Goal: Transaction & Acquisition: Subscribe to service/newsletter

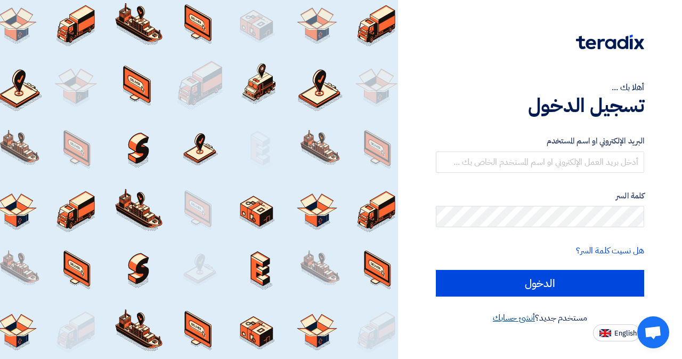
click at [515, 315] on link "أنشئ حسابك" at bounding box center [514, 317] width 42 height 13
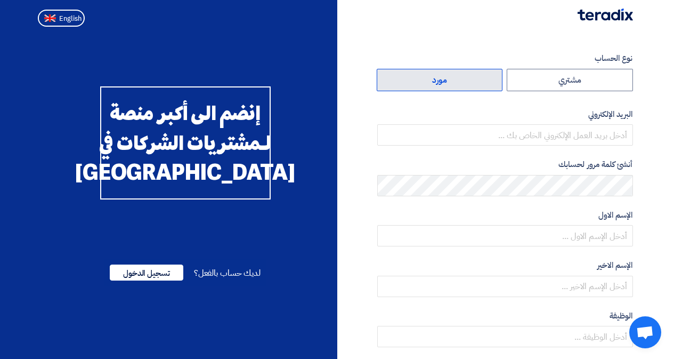
click at [449, 84] on label "مورد" at bounding box center [440, 80] width 126 height 22
click at [449, 84] on input "مورد" at bounding box center [439, 79] width 125 height 21
radio input "true"
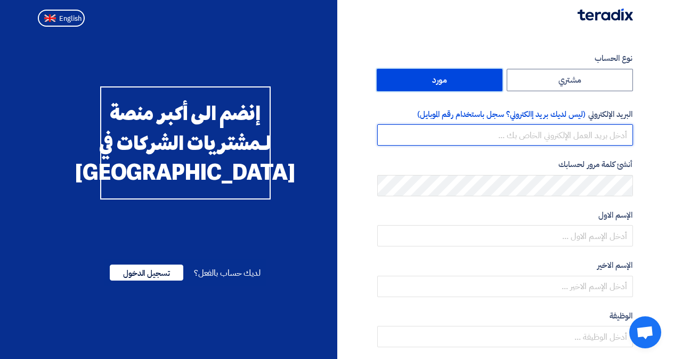
click at [557, 139] on input "email" at bounding box center [505, 134] width 256 height 21
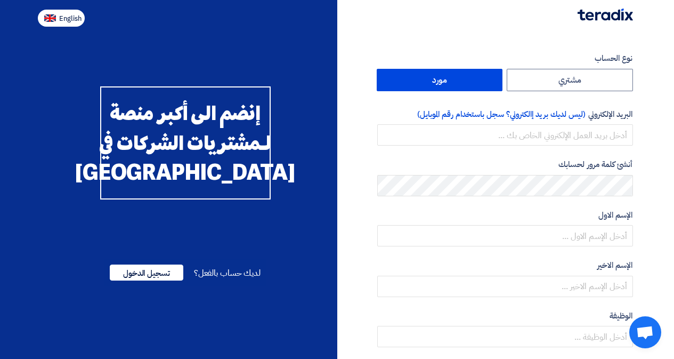
click at [59, 15] on span "English" at bounding box center [70, 18] width 22 height 7
type input "Register"
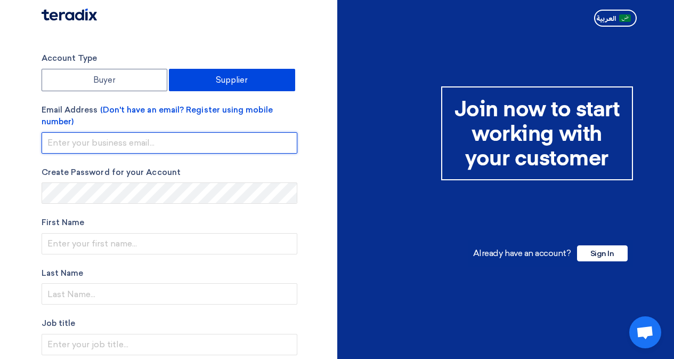
click at [170, 138] on input "email" at bounding box center [170, 142] width 256 height 21
type input "[EMAIL_ADDRESS][PERSON_NAME][DOMAIN_NAME]"
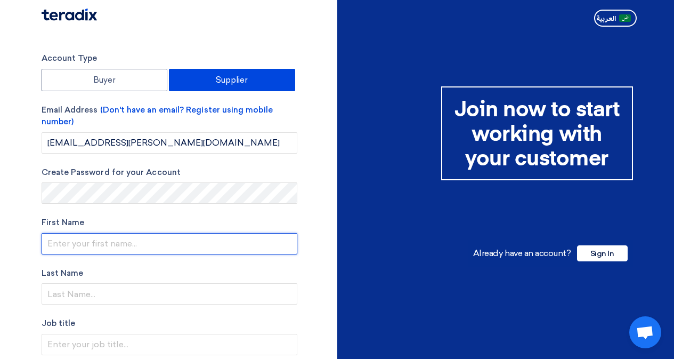
click at [123, 243] on input "text" at bounding box center [170, 243] width 256 height 21
type input "Geovany"
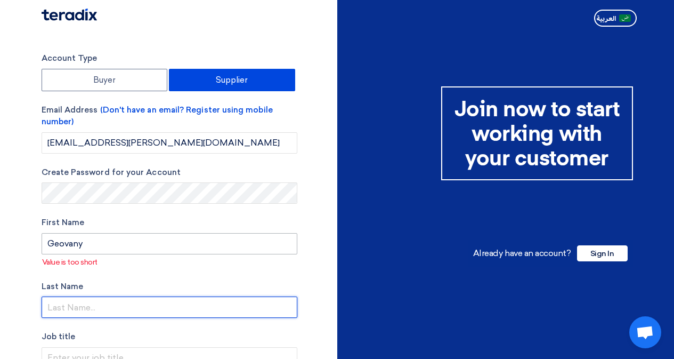
type input "[PERSON_NAME]"
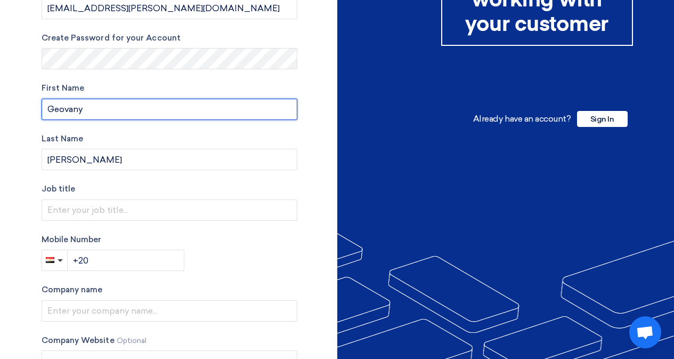
scroll to position [160, 0]
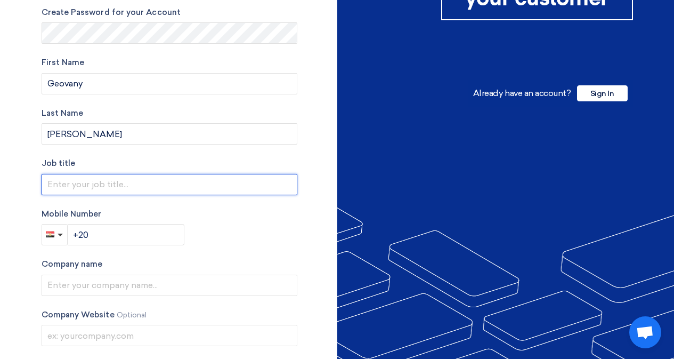
click at [90, 190] on input "text" at bounding box center [170, 184] width 256 height 21
type input "IT Account Manager"
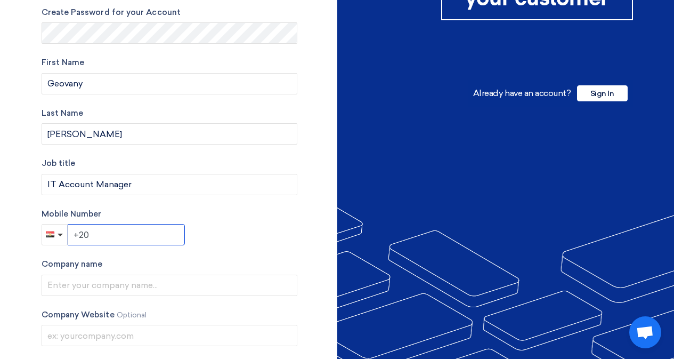
click at [102, 240] on input "+20" at bounding box center [126, 234] width 117 height 21
click at [0, 162] on section "Account Type Buyer Supplier Email Address (Don't have an email? Register using …" at bounding box center [337, 149] width 674 height 557
click at [102, 241] on input "+20" at bounding box center [126, 234] width 117 height 21
paste input "[PHONE_NUMBER]"
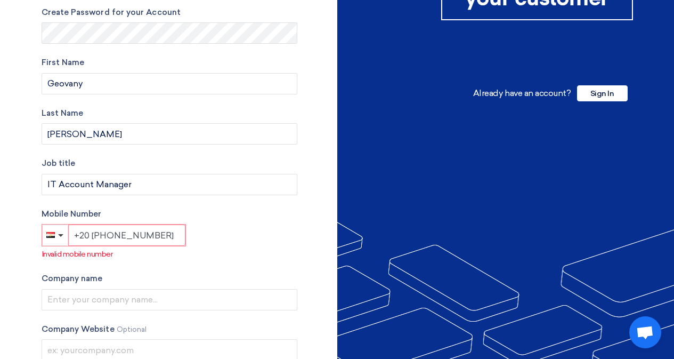
click at [108, 233] on input "+20 [PHONE_NUMBER]" at bounding box center [126, 234] width 117 height 21
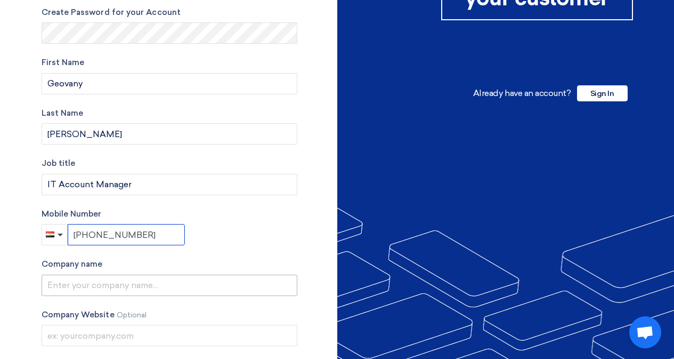
type input "[PHONE_NUMBER]"
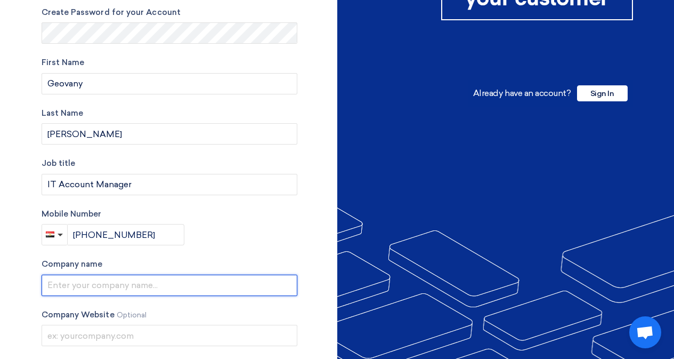
click at [132, 280] on input "text" at bounding box center [170, 284] width 256 height 21
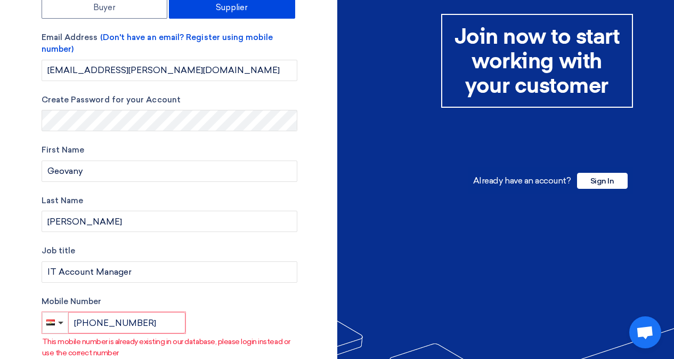
scroll to position [0, 0]
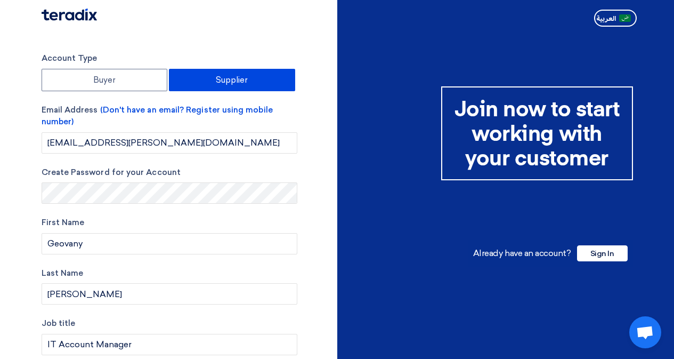
type input "Direct"
click at [87, 18] on img at bounding box center [69, 15] width 55 height 12
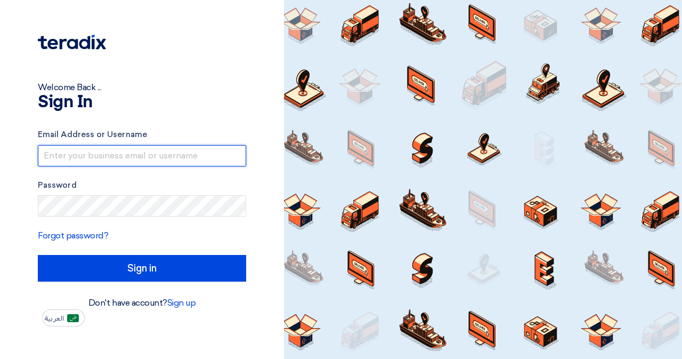
click at [132, 160] on input "text" at bounding box center [142, 155] width 208 height 21
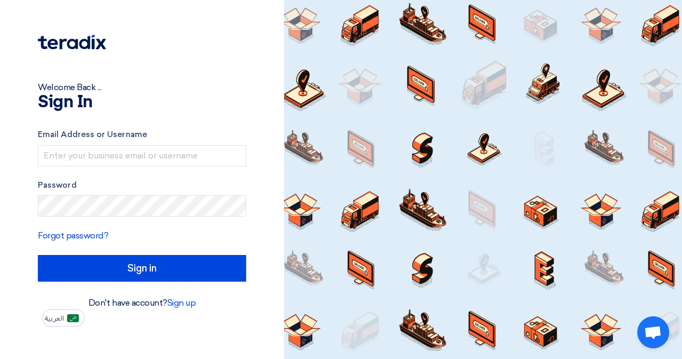
click at [86, 227] on form "Email Address or Username Password Forgot password? Sign in" at bounding box center [142, 204] width 208 height 153
click at [84, 236] on link "Forgot password?" at bounding box center [73, 235] width 70 height 10
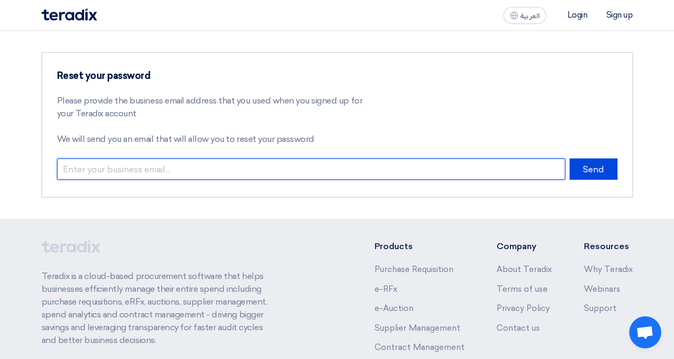
click at [245, 172] on input "email" at bounding box center [311, 168] width 508 height 21
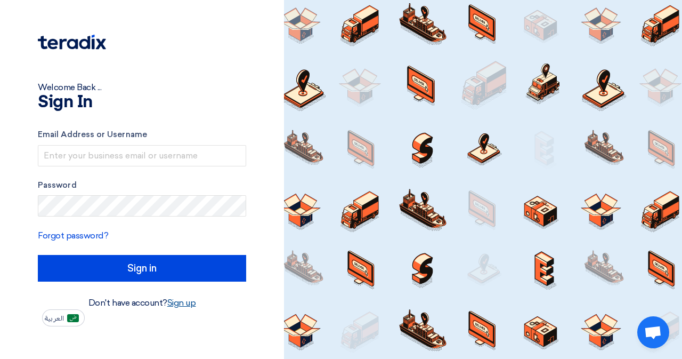
click at [186, 304] on link "Sign up" at bounding box center [181, 302] width 29 height 10
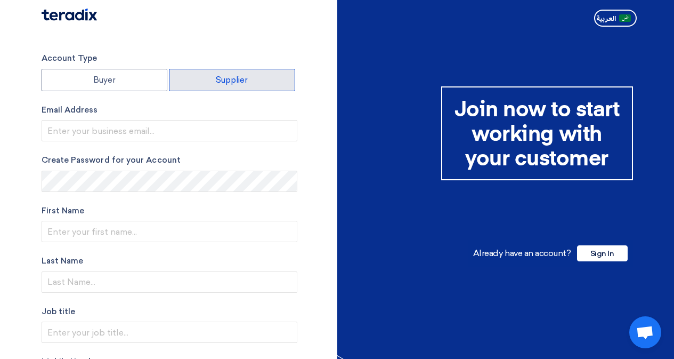
click at [194, 79] on label "Supplier" at bounding box center [232, 80] width 126 height 22
click at [194, 79] on input "Supplier" at bounding box center [231, 79] width 125 height 21
radio input "true"
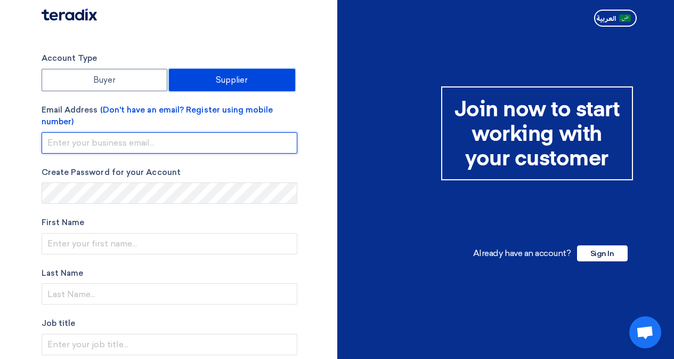
click at [148, 135] on input "email" at bounding box center [170, 142] width 256 height 21
paste input "[EMAIL_ADDRESS][PERSON_NAME][DOMAIN_NAME]"
type input "[EMAIL_ADDRESS][PERSON_NAME][DOMAIN_NAME]"
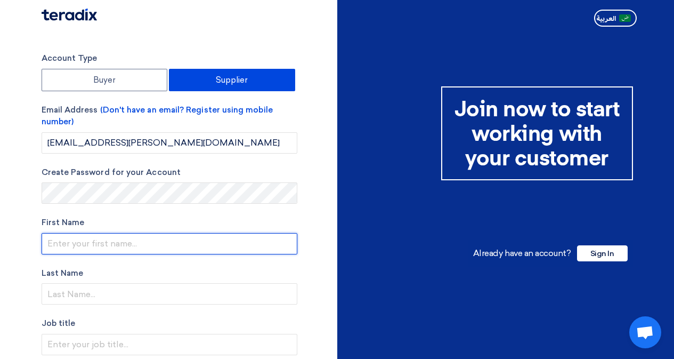
click at [110, 242] on input "text" at bounding box center [170, 243] width 256 height 21
type input "Geovany"
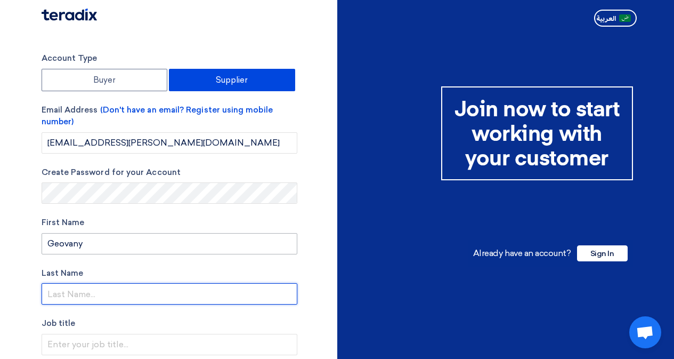
type input "[PERSON_NAME]"
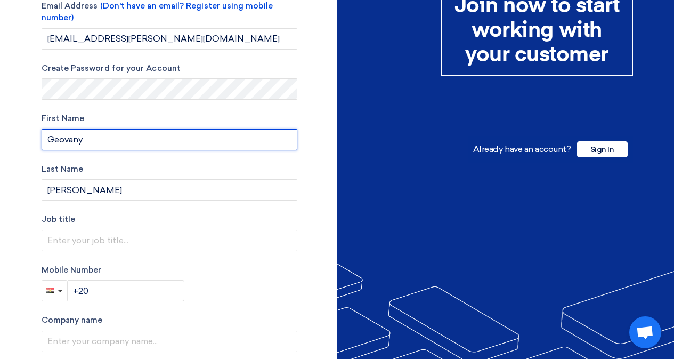
scroll to position [107, 0]
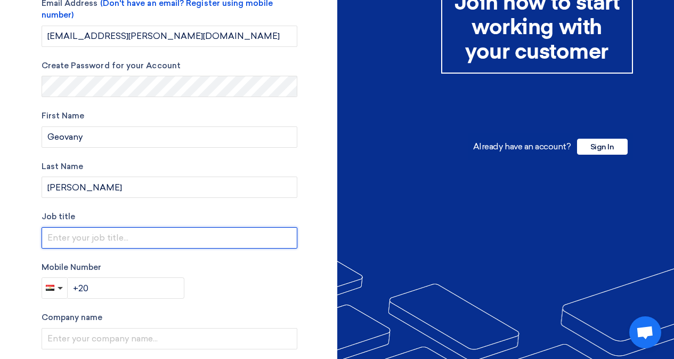
click at [72, 238] on input "text" at bounding box center [170, 237] width 256 height 21
type input "IT Account Manager"
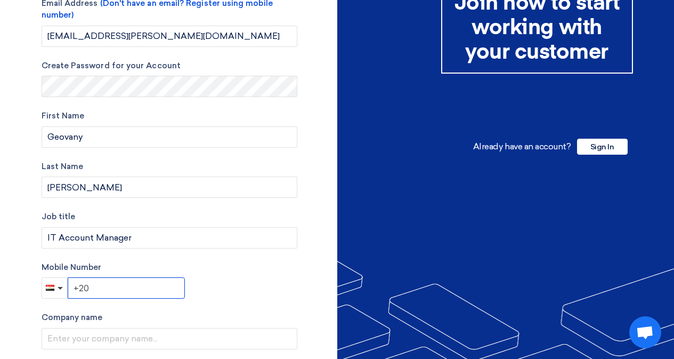
click at [98, 292] on input "+20" at bounding box center [126, 287] width 117 height 21
drag, startPoint x: 0, startPoint y: 222, endPoint x: 55, endPoint y: 261, distance: 67.6
click at [0, 222] on section "Account Type Buyer Supplier Email Address (Don't have an email? Register using …" at bounding box center [337, 202] width 674 height 557
click at [147, 301] on div "Account Type Buyer Supplier Email Address (Don't have an email? Register using …" at bounding box center [170, 203] width 256 height 515
click at [141, 288] on input "+20" at bounding box center [126, 287] width 117 height 21
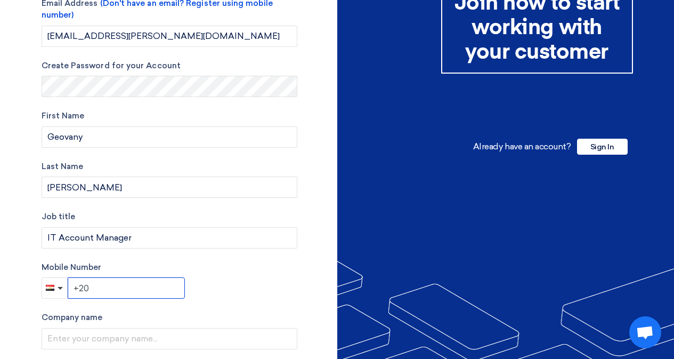
paste input "[PHONE_NUMBER]"
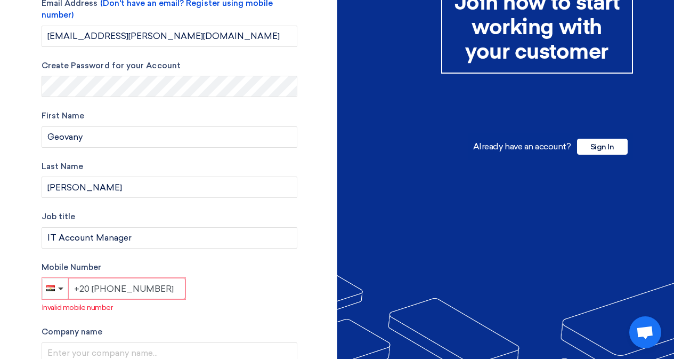
click at [141, 288] on input "+20 [PHONE_NUMBER]" at bounding box center [126, 288] width 117 height 21
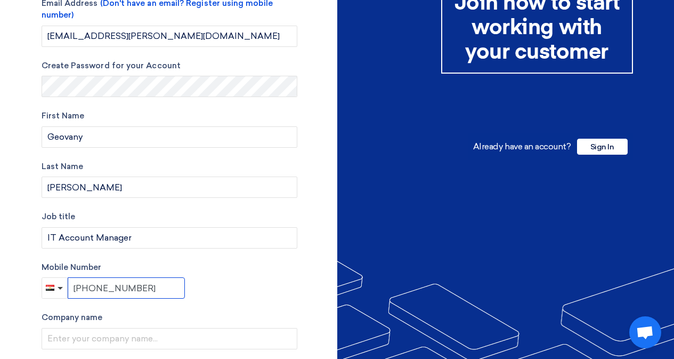
type input "[PHONE_NUMBER]"
click at [200, 280] on div "Mobile Number [PHONE_NUMBER]" at bounding box center [170, 280] width 256 height 38
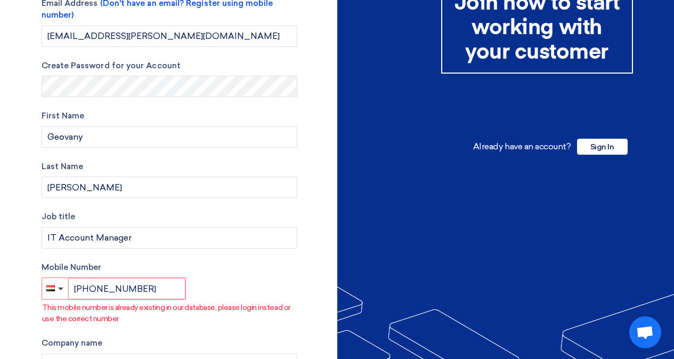
click at [98, 320] on p "This mobile number is already existing in our database, please login instead or…" at bounding box center [169, 313] width 255 height 22
drag, startPoint x: 227, startPoint y: 304, endPoint x: 284, endPoint y: 308, distance: 56.7
click at [284, 308] on p "This mobile number is already existing in our database, please login instead or…" at bounding box center [169, 313] width 255 height 22
click at [265, 316] on p "This mobile number is already existing in our database, please login instead or…" at bounding box center [169, 313] width 255 height 22
drag, startPoint x: 126, startPoint y: 327, endPoint x: 84, endPoint y: 320, distance: 42.6
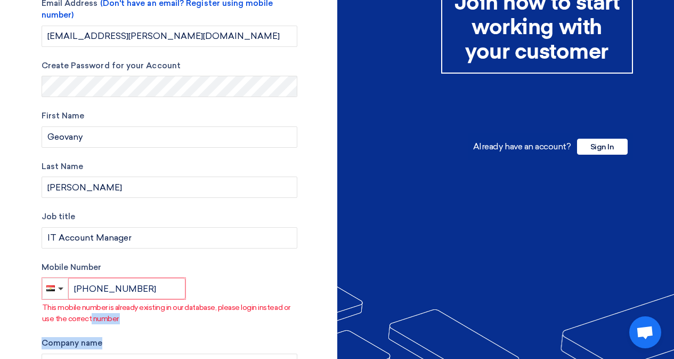
click at [84, 320] on div "Account Type Buyer Supplier Email Address (Don't have an email? Register using …" at bounding box center [170, 216] width 256 height 540
click at [83, 320] on p "This mobile number is already existing in our database, please login instead or…" at bounding box center [169, 313] width 255 height 22
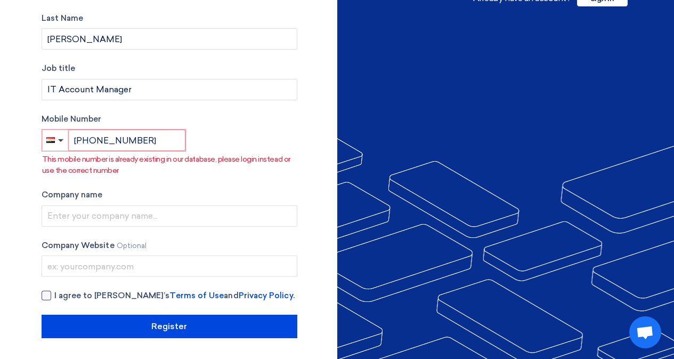
scroll to position [255, 0]
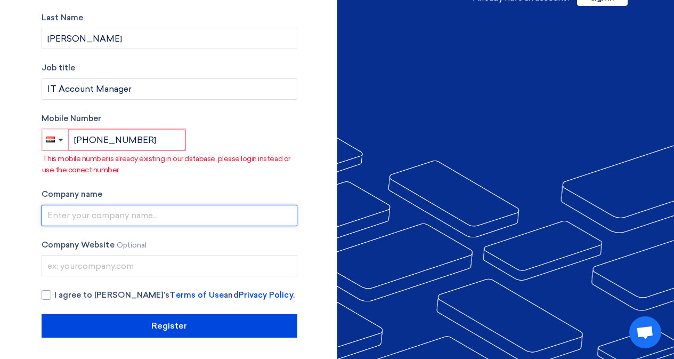
click at [118, 218] on input "text" at bounding box center [170, 215] width 256 height 21
type input "Direct Solutions"
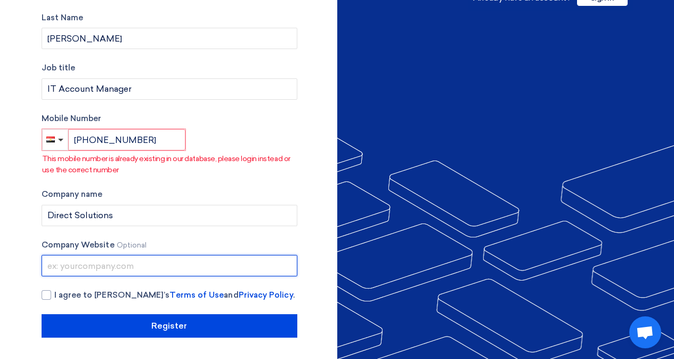
click at [126, 261] on input "text" at bounding box center [170, 265] width 256 height 21
paste input "[URL][DOMAIN_NAME]"
type input "[URL][DOMAIN_NAME]"
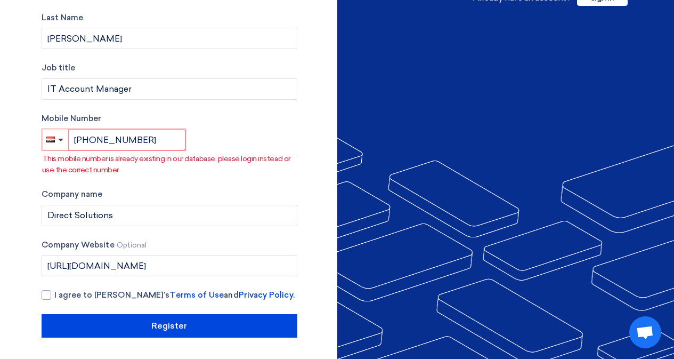
click at [0, 227] on section "Account Type Buyer Supplier Email Address (Don't have an email? Register using …" at bounding box center [337, 67] width 674 height 583
click at [118, 143] on input "[PHONE_NUMBER]" at bounding box center [126, 139] width 117 height 21
drag, startPoint x: 143, startPoint y: 143, endPoint x: 91, endPoint y: 143, distance: 52.7
click at [91, 143] on input "[PHONE_NUMBER]" at bounding box center [126, 139] width 117 height 21
click at [48, 299] on label "I agree to [PERSON_NAME]’s Terms of Use and Privacy Policy ." at bounding box center [170, 295] width 256 height 12
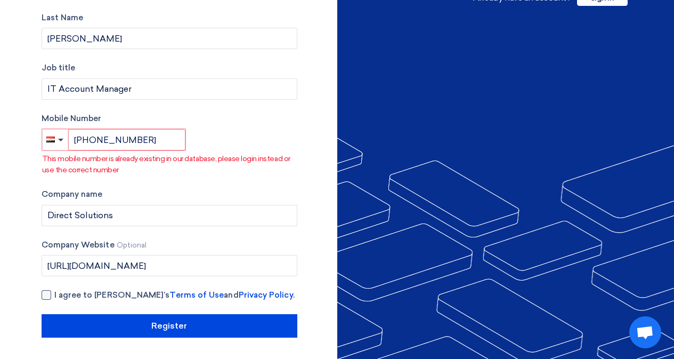
click at [54, 299] on input "I agree to [PERSON_NAME]’s Terms of Use and Privacy Policy ." at bounding box center [182, 299] width 256 height 21
checkbox input "true"
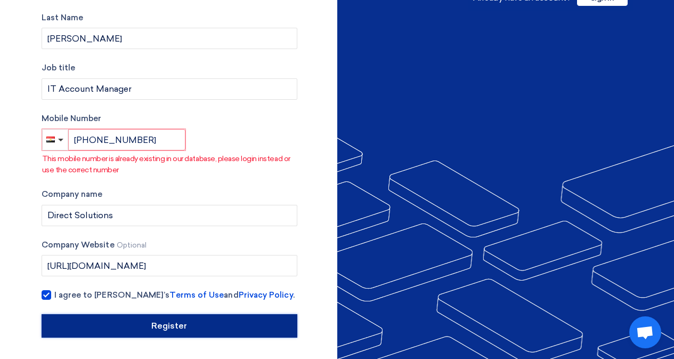
click at [69, 319] on input "Register" at bounding box center [170, 325] width 256 height 23
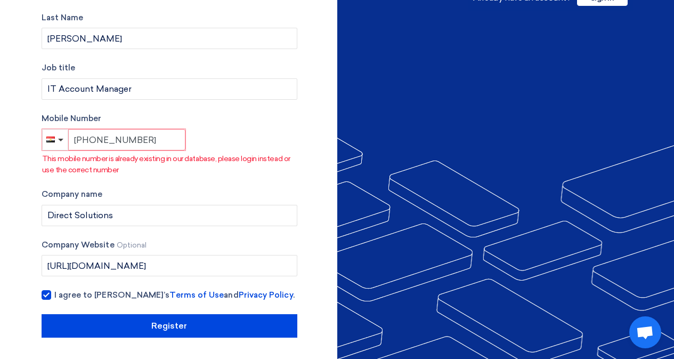
drag, startPoint x: 160, startPoint y: 136, endPoint x: 0, endPoint y: 137, distance: 159.8
click at [0, 137] on section "Account Type Buyer Supplier Email Address (Don't have an email? Register using …" at bounding box center [337, 67] width 674 height 583
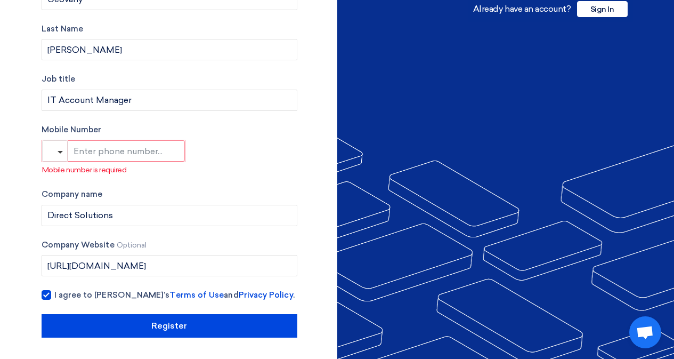
click at [7, 135] on section "Account Type Buyer Supplier Email Address (Don't have an email? Register using …" at bounding box center [337, 73] width 674 height 572
click at [61, 152] on span "button" at bounding box center [60, 152] width 5 height 3
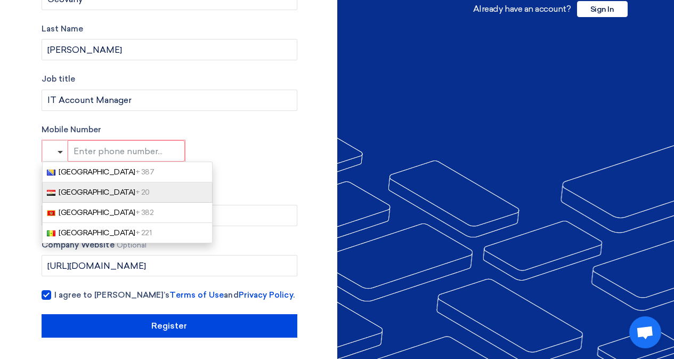
click at [57, 193] on link "[GEOGRAPHIC_DATA] + 20" at bounding box center [127, 192] width 170 height 20
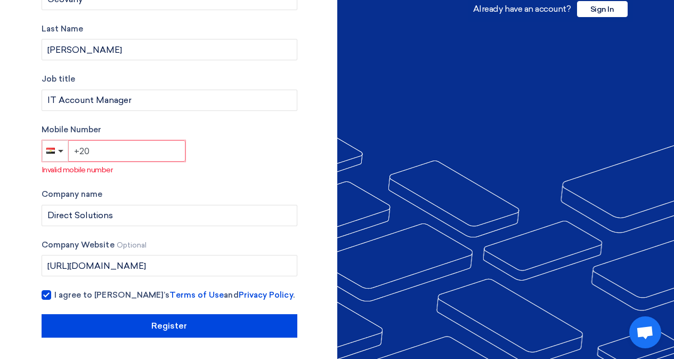
click at [116, 149] on input "+20" at bounding box center [126, 150] width 117 height 21
click at [125, 150] on input "[PHONE_NUMBER]" at bounding box center [126, 150] width 117 height 21
click at [124, 150] on input "[PHONE_NUMBER]" at bounding box center [126, 150] width 117 height 21
click at [123, 150] on input "[PHONE_NUMBER]" at bounding box center [126, 150] width 117 height 21
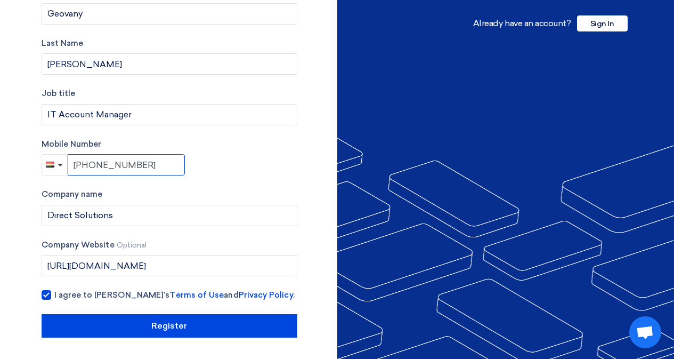
type input "[PHONE_NUMBER]"
click at [0, 161] on section "Account Type Buyer Supplier Email Address (Don't have an email? Register using …" at bounding box center [337, 79] width 674 height 557
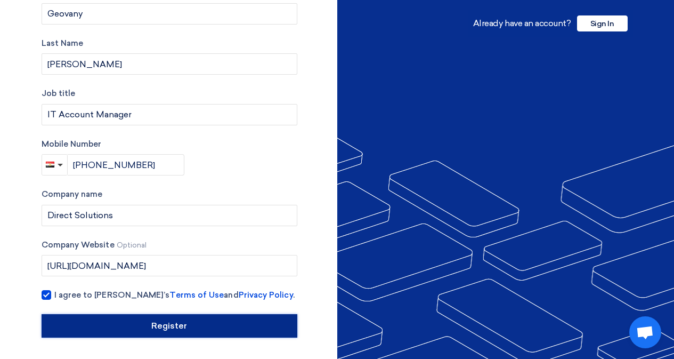
click at [169, 321] on input "Register" at bounding box center [170, 325] width 256 height 23
